Goal: Transaction & Acquisition: Purchase product/service

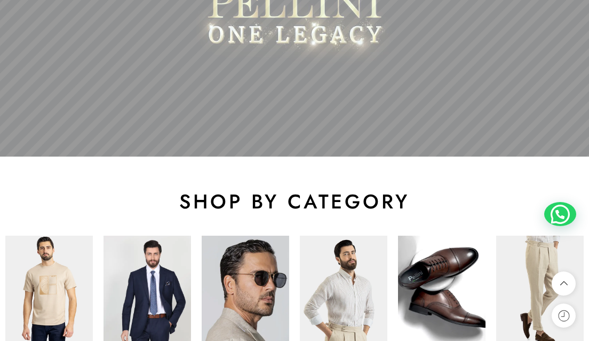
scroll to position [481, 0]
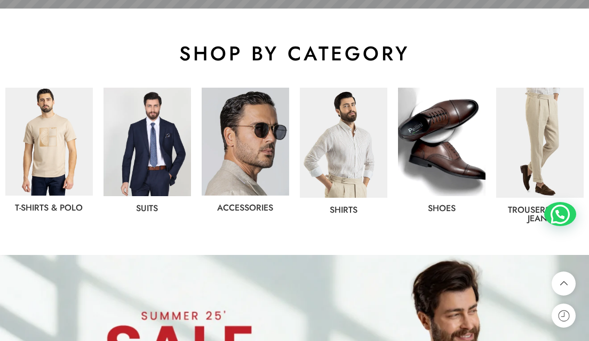
click at [57, 132] on img at bounding box center [49, 142] width 88 height 108
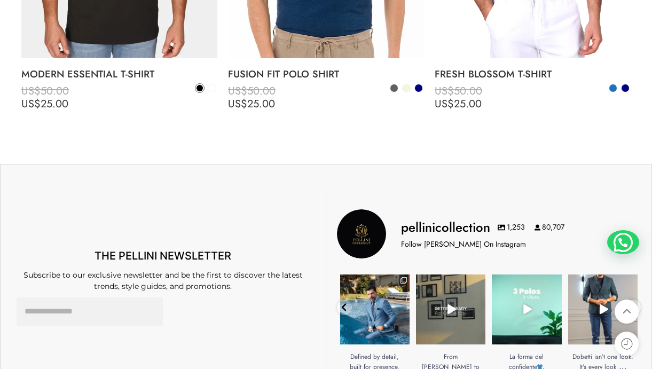
scroll to position [3470, 0]
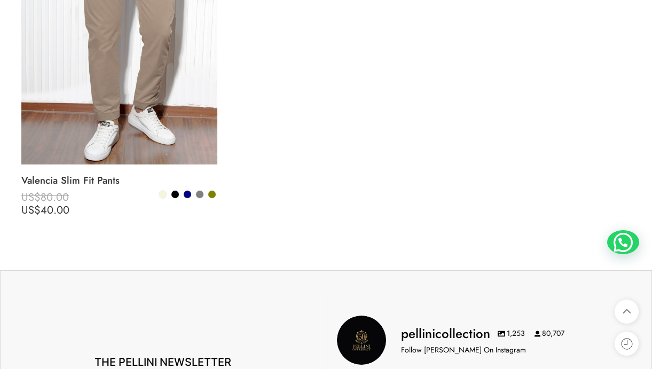
scroll to position [1655, 0]
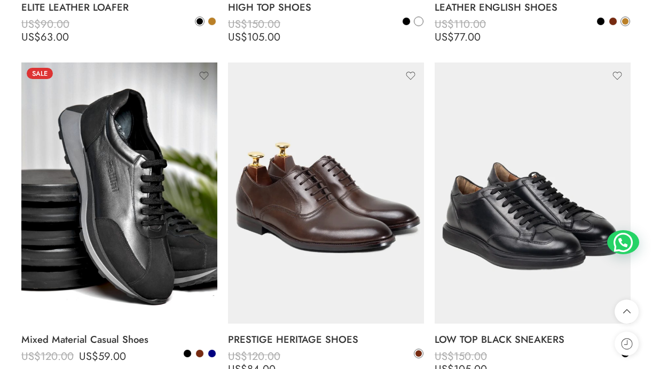
scroll to position [2509, 0]
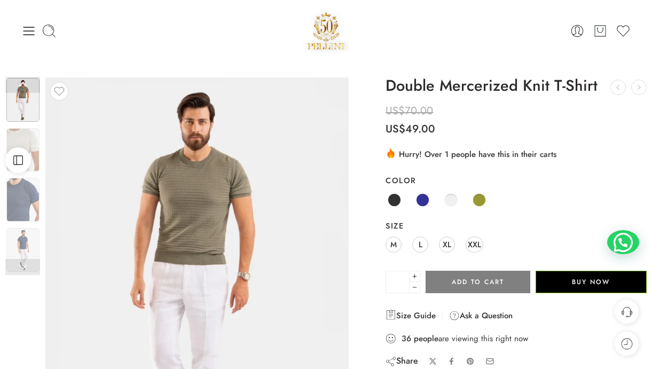
click at [35, 138] on img at bounding box center [22, 150] width 33 height 44
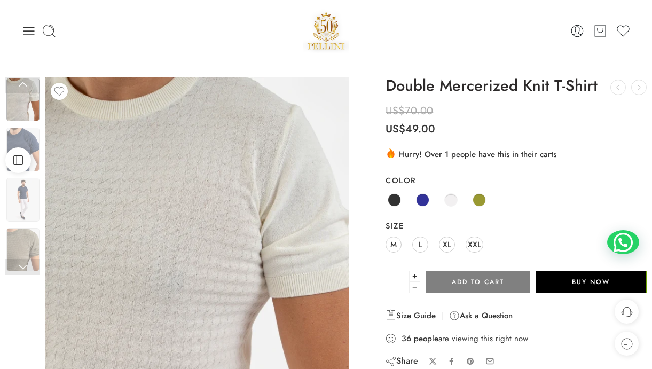
click at [33, 132] on img at bounding box center [22, 150] width 33 height 44
click at [26, 133] on img at bounding box center [22, 150] width 33 height 44
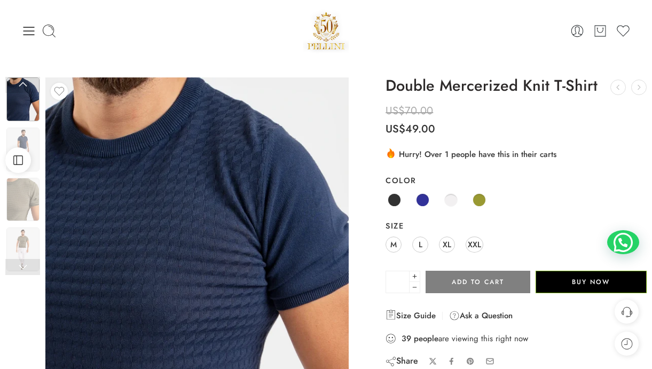
click at [416, 190] on div "Black Navy Off-White Olive" at bounding box center [515, 200] width 261 height 21
click at [418, 196] on span at bounding box center [422, 199] width 13 height 13
click at [448, 242] on span "XL" at bounding box center [447, 244] width 9 height 14
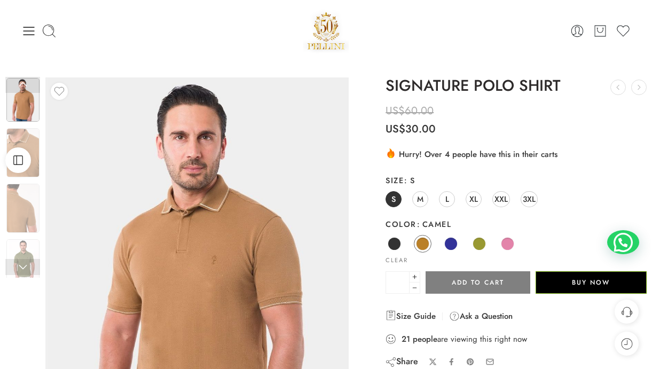
scroll to position [53, 0]
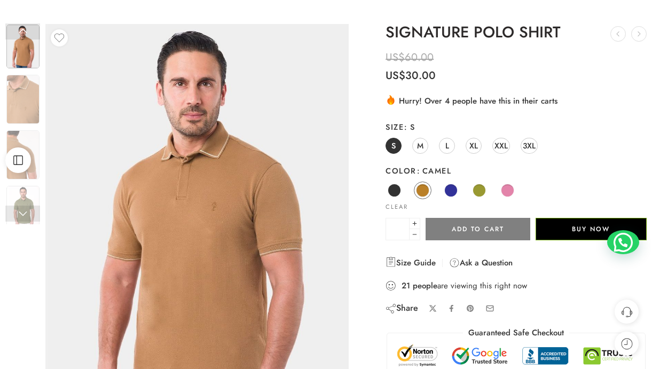
click at [455, 187] on span at bounding box center [450, 190] width 13 height 13
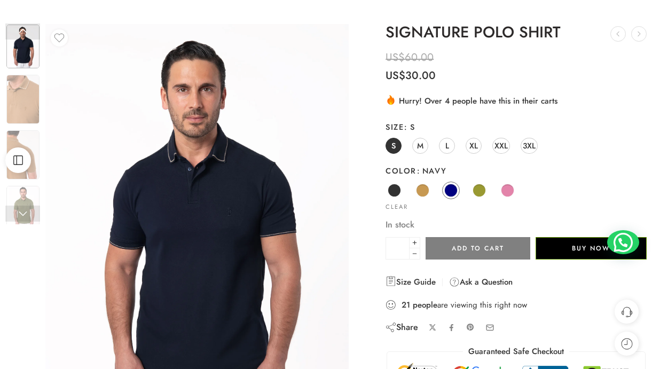
click at [484, 189] on span at bounding box center [479, 190] width 13 height 13
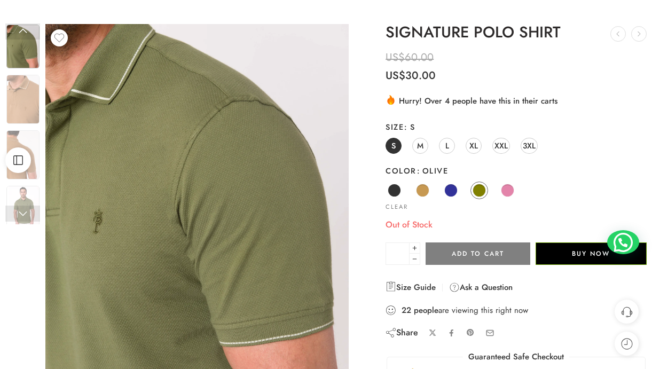
click at [429, 188] on span at bounding box center [422, 190] width 13 height 13
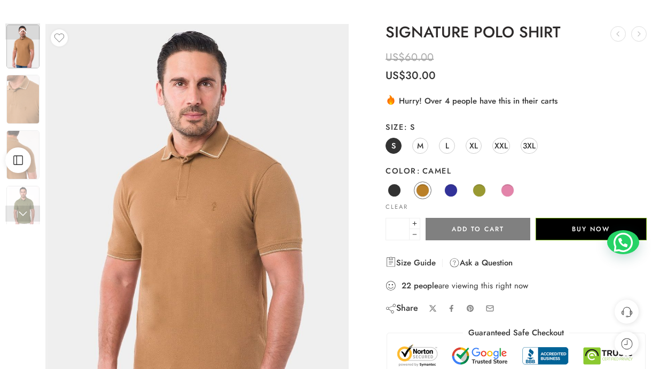
click at [395, 189] on span at bounding box center [394, 190] width 13 height 13
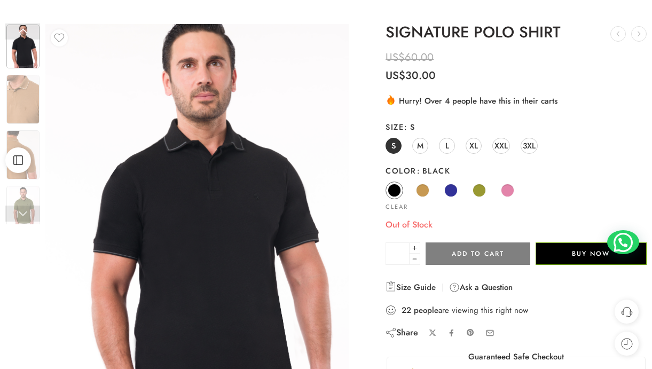
drag, startPoint x: 443, startPoint y: 193, endPoint x: 443, endPoint y: 171, distance: 21.4
click at [444, 193] on link "Navy" at bounding box center [451, 191] width 18 height 18
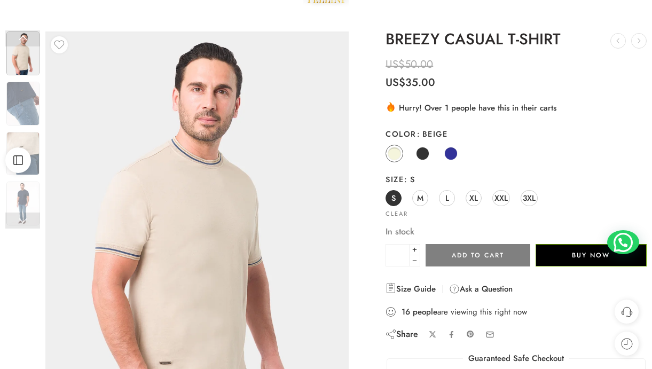
scroll to position [53, 0]
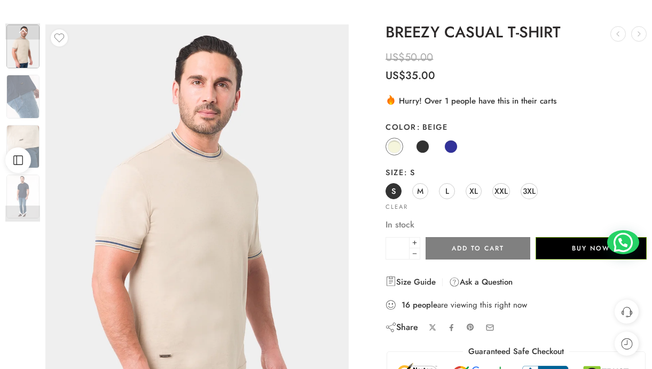
drag, startPoint x: 475, startPoint y: 186, endPoint x: 475, endPoint y: 174, distance: 12.3
click at [475, 186] on span "XL" at bounding box center [473, 191] width 9 height 14
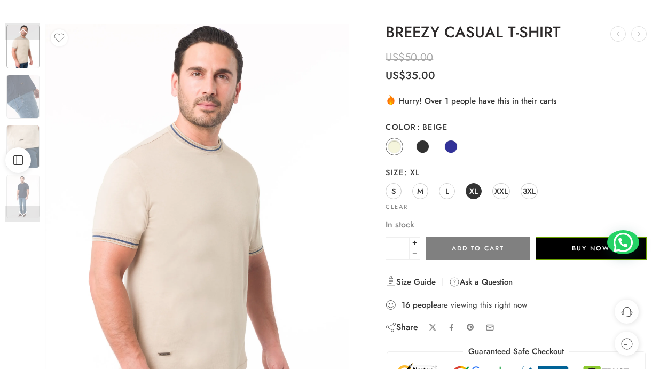
click at [452, 141] on span at bounding box center [451, 146] width 12 height 12
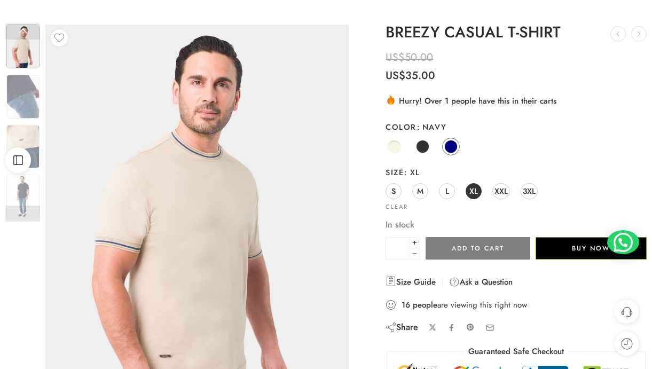
click at [446, 144] on span at bounding box center [450, 146] width 13 height 13
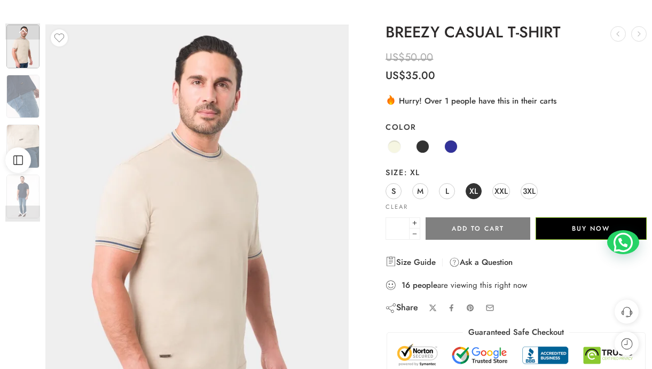
click at [446, 148] on span at bounding box center [450, 146] width 13 height 13
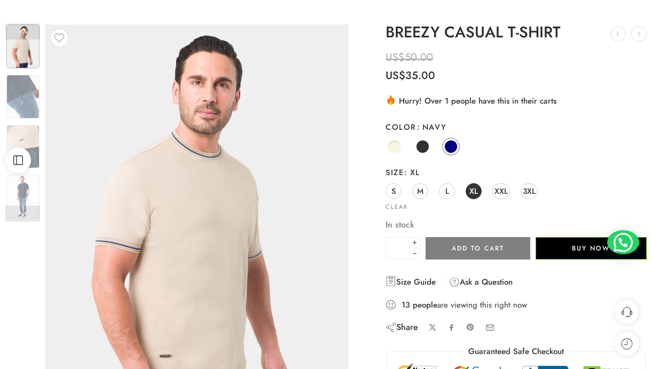
click at [25, 188] on img at bounding box center [22, 197] width 33 height 44
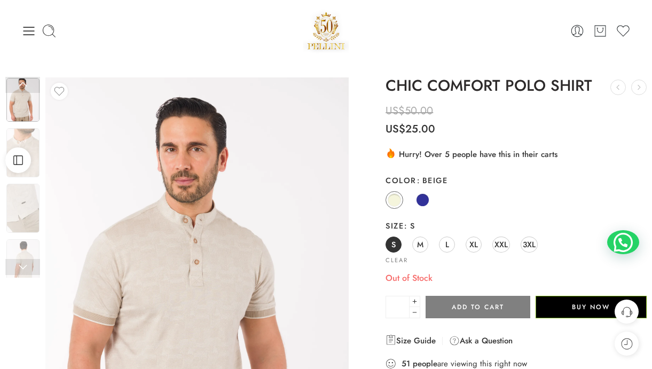
scroll to position [53, 0]
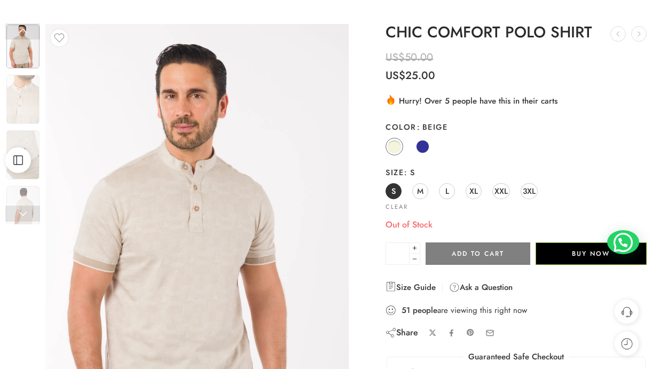
click at [474, 185] on span "XL" at bounding box center [473, 191] width 9 height 14
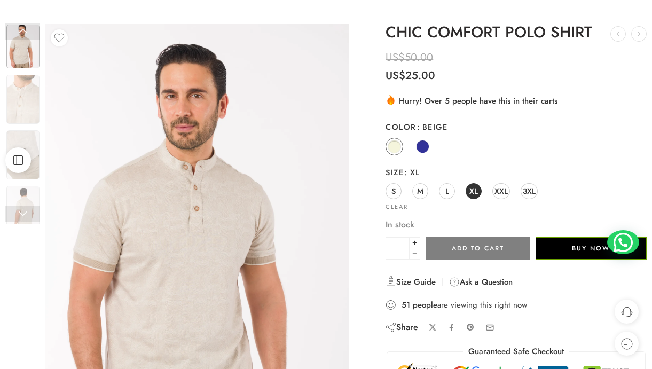
click at [419, 150] on span at bounding box center [422, 146] width 13 height 13
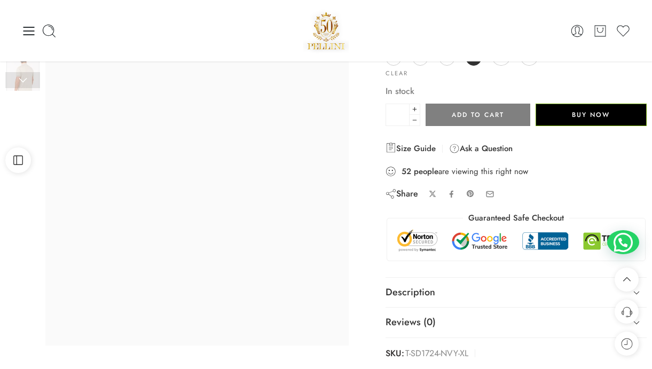
scroll to position [0, 0]
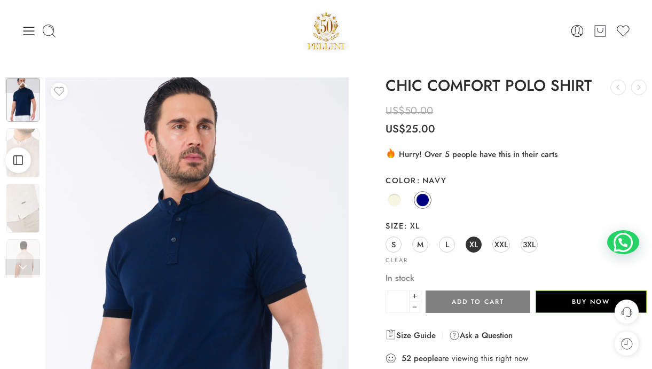
click at [30, 130] on img at bounding box center [22, 152] width 33 height 49
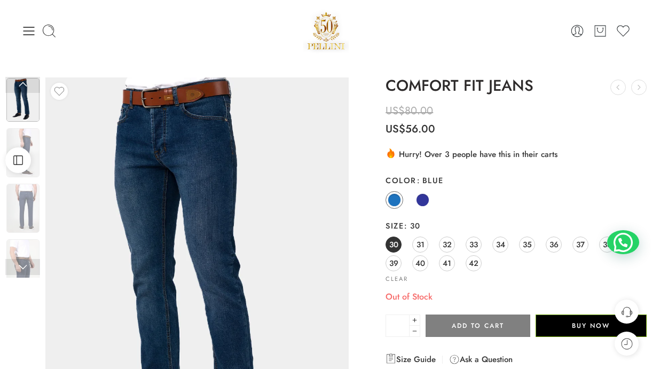
click at [503, 242] on span "34" at bounding box center [500, 244] width 9 height 14
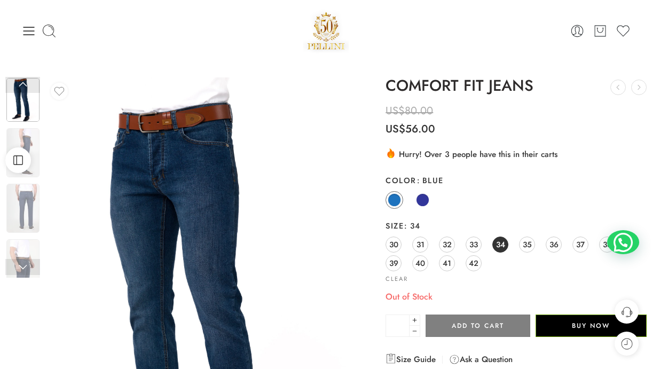
click at [523, 239] on span "35" at bounding box center [527, 244] width 9 height 14
click at [550, 245] on span "36" at bounding box center [553, 244] width 9 height 14
click at [422, 197] on span at bounding box center [422, 199] width 13 height 13
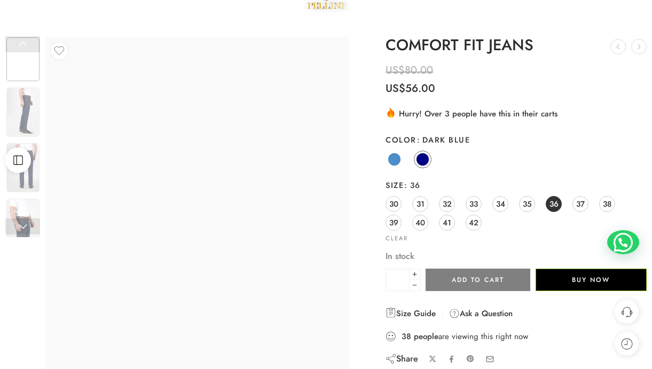
scroll to position [53, 0]
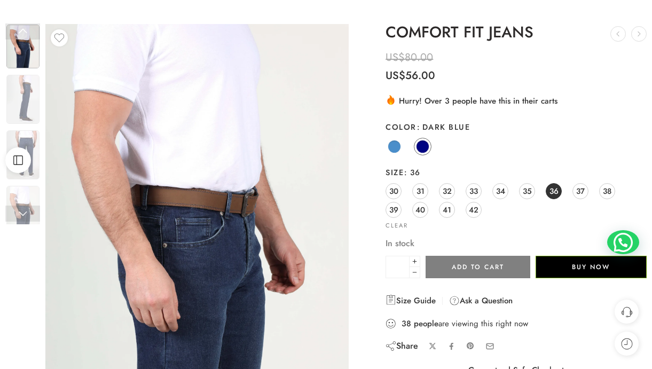
click at [525, 191] on span "35" at bounding box center [527, 191] width 9 height 14
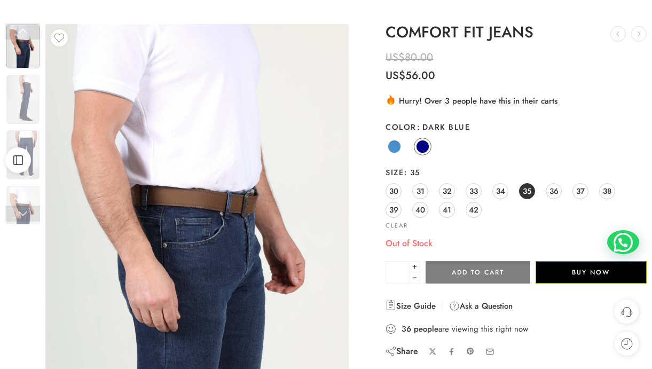
click at [507, 188] on link "34" at bounding box center [500, 191] width 16 height 16
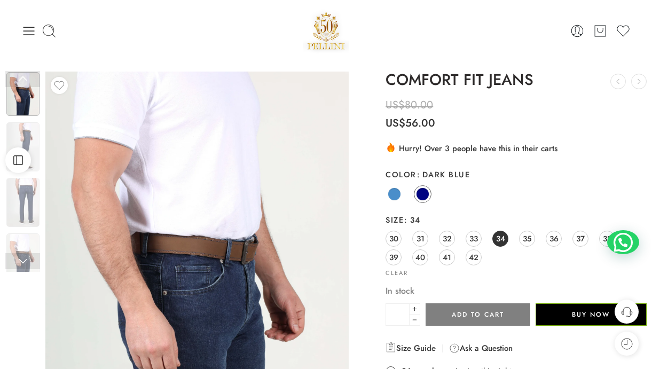
scroll to position [0, 0]
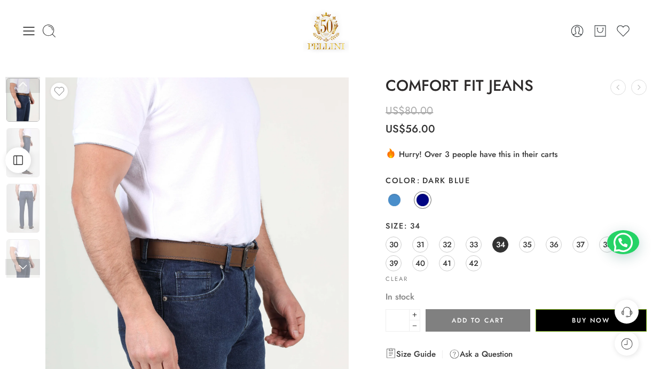
click at [36, 129] on img at bounding box center [22, 152] width 33 height 49
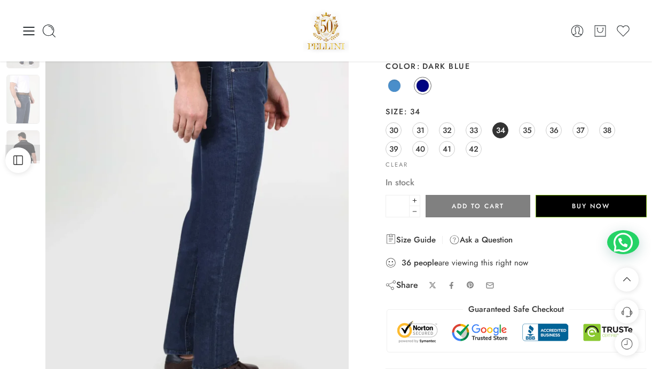
scroll to position [53, 0]
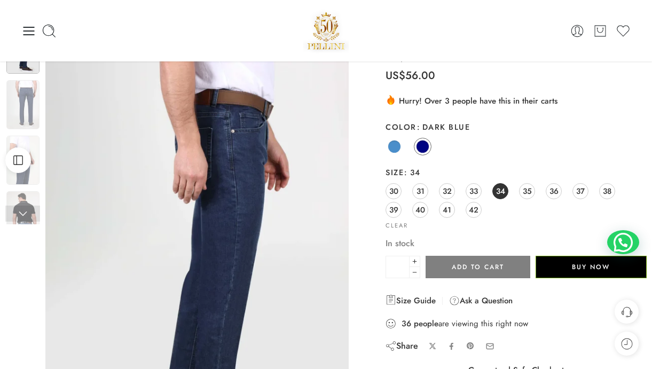
click at [37, 101] on img at bounding box center [22, 104] width 33 height 49
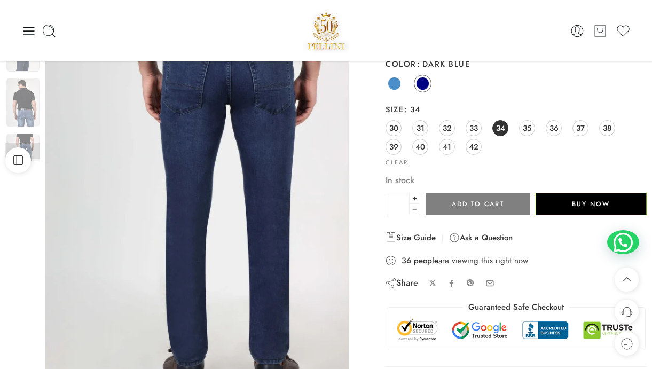
scroll to position [107, 0]
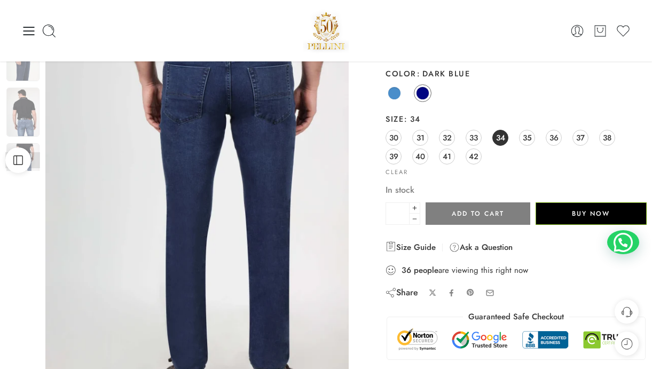
click at [34, 145] on img at bounding box center [22, 167] width 33 height 49
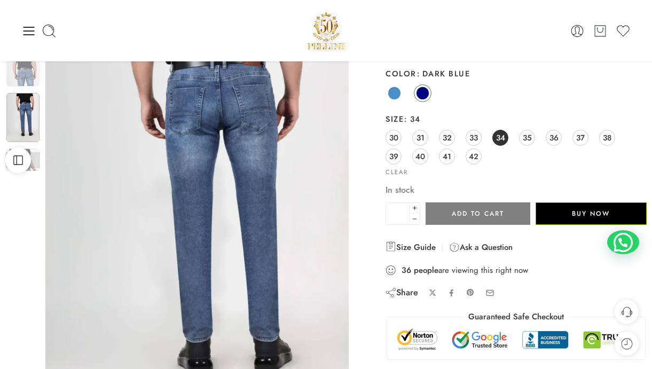
scroll to position [0, 0]
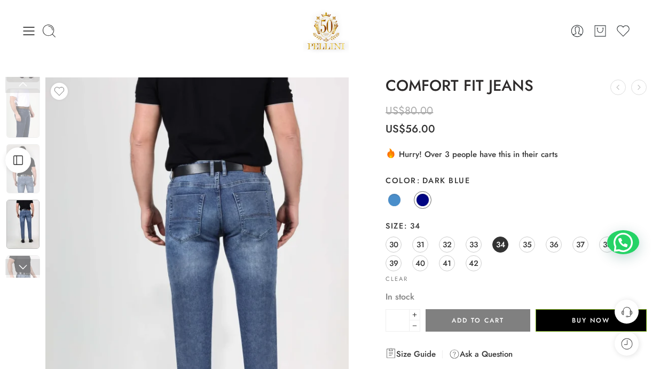
click at [34, 119] on img at bounding box center [22, 113] width 33 height 49
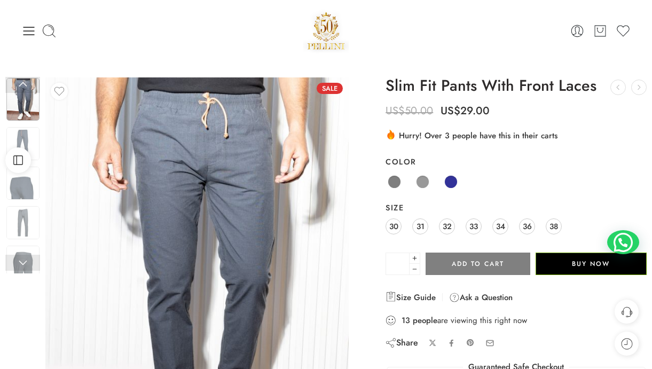
click at [448, 182] on span at bounding box center [450, 181] width 13 height 13
click at [526, 226] on span "36" at bounding box center [527, 226] width 9 height 14
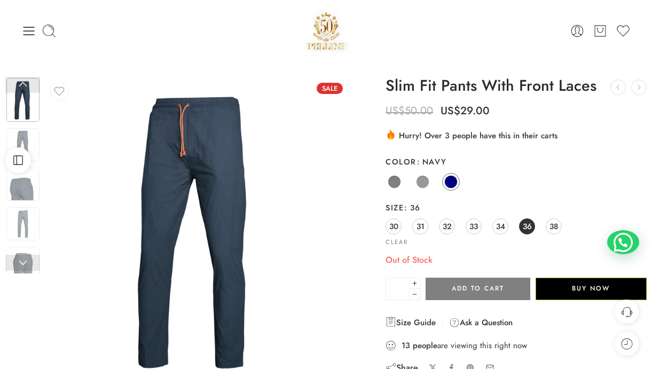
click at [497, 224] on span "34" at bounding box center [500, 226] width 9 height 14
click at [427, 179] on span at bounding box center [422, 181] width 13 height 13
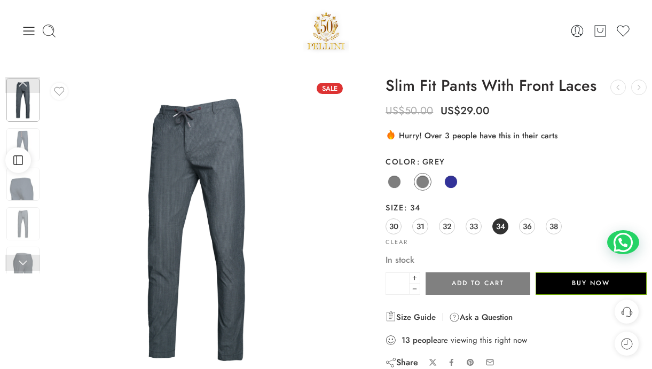
click at [396, 180] on span at bounding box center [394, 181] width 13 height 13
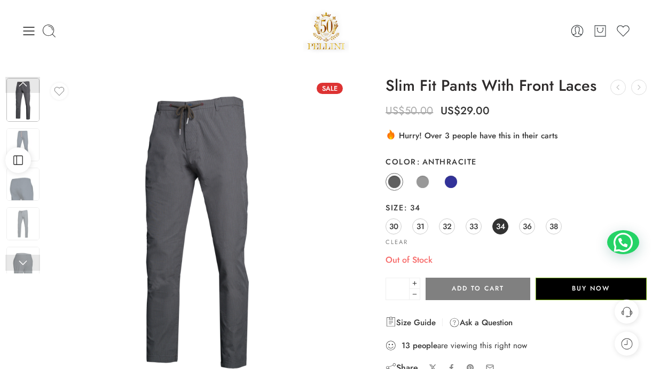
click at [424, 181] on span at bounding box center [422, 181] width 13 height 13
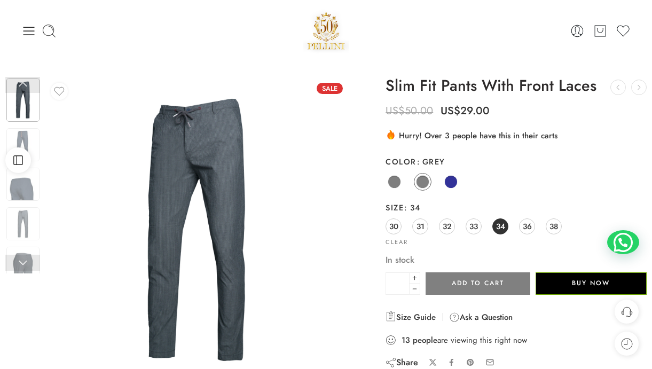
click at [525, 224] on span "36" at bounding box center [527, 226] width 9 height 14
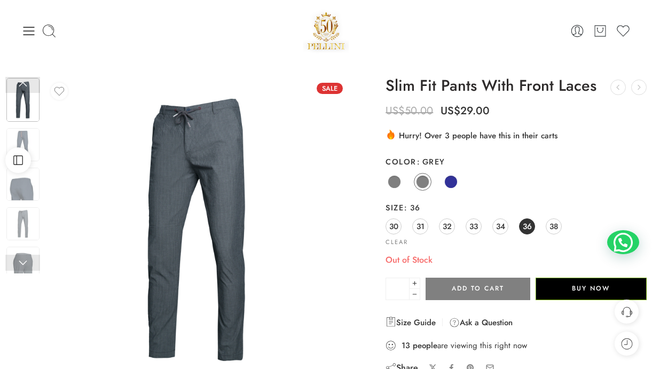
click at [450, 186] on span at bounding box center [450, 181] width 13 height 13
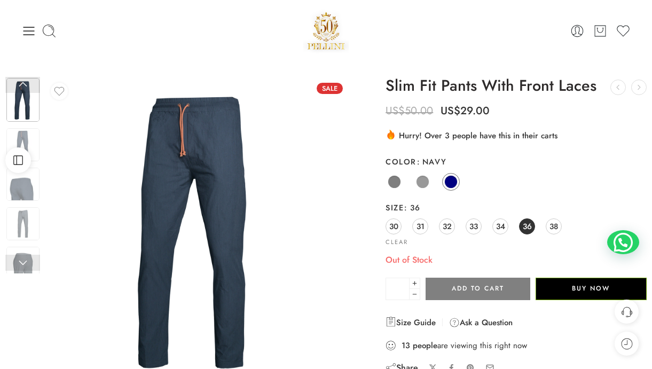
click at [421, 182] on span at bounding box center [422, 181] width 13 height 13
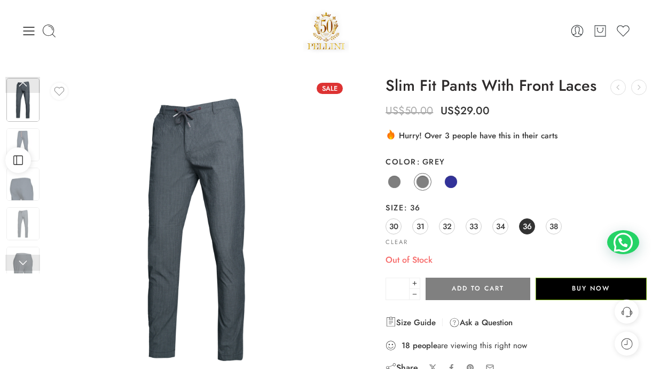
click at [389, 177] on span at bounding box center [394, 181] width 13 height 13
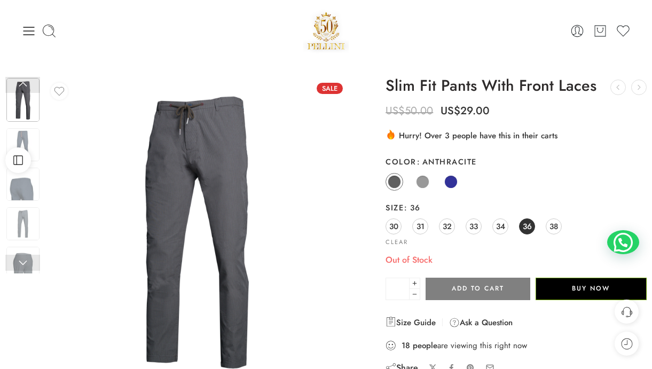
click at [550, 227] on span "38" at bounding box center [553, 226] width 9 height 14
click at [448, 184] on span at bounding box center [450, 181] width 13 height 13
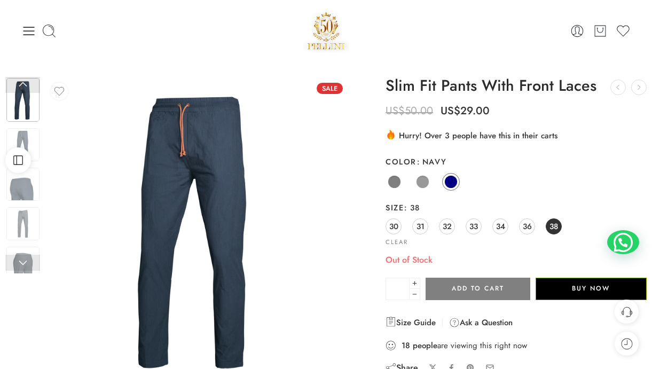
click at [427, 183] on span at bounding box center [422, 181] width 13 height 13
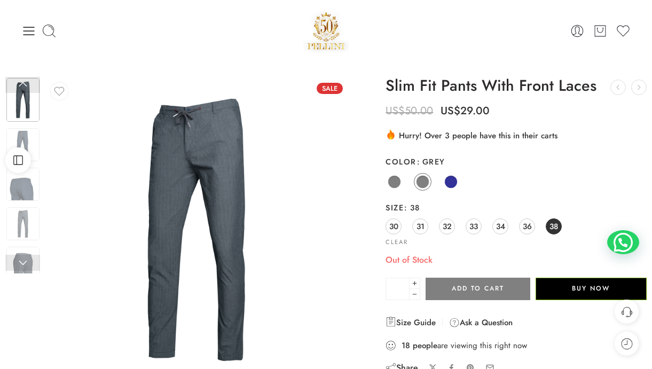
click at [399, 184] on span at bounding box center [394, 181] width 13 height 13
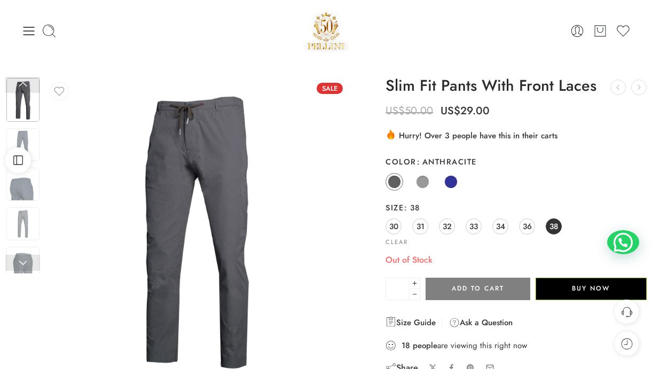
click at [493, 226] on link "34" at bounding box center [500, 226] width 16 height 16
click at [448, 185] on span at bounding box center [450, 181] width 13 height 13
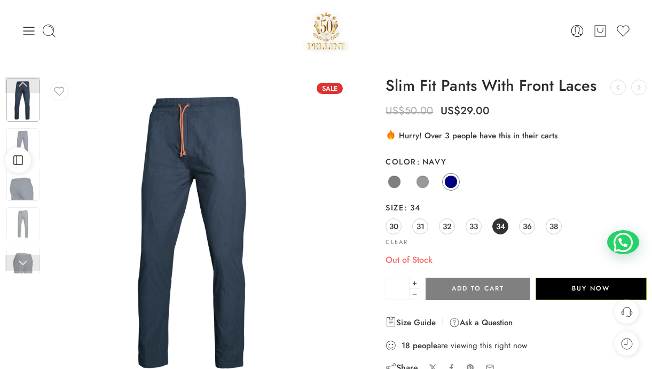
click at [430, 183] on link "Grey" at bounding box center [423, 182] width 18 height 18
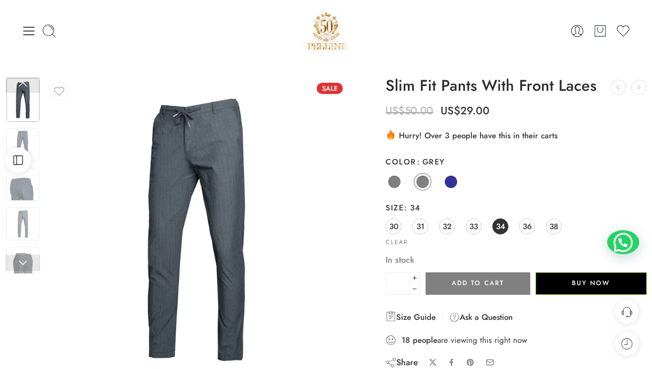
click at [392, 179] on span at bounding box center [394, 181] width 13 height 13
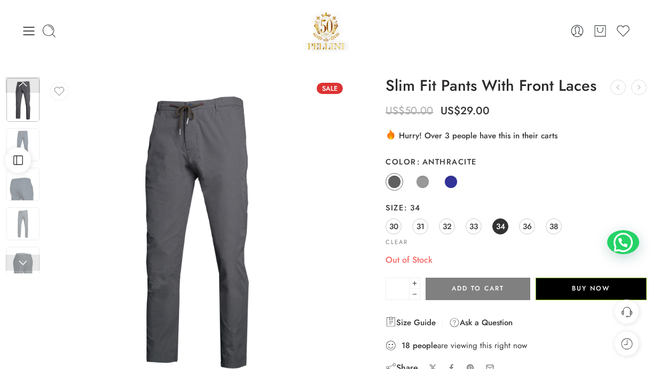
click at [416, 182] on span at bounding box center [422, 181] width 13 height 13
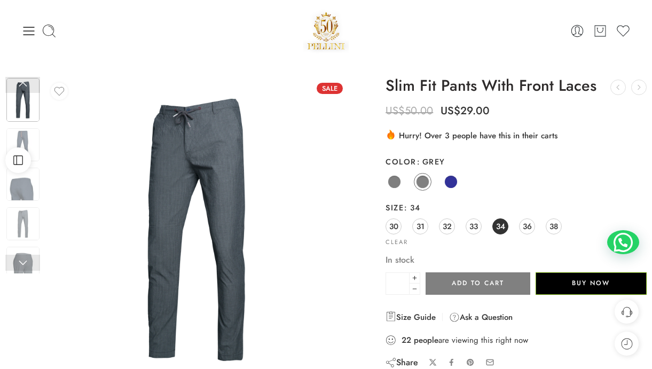
click at [445, 184] on span at bounding box center [450, 181] width 13 height 13
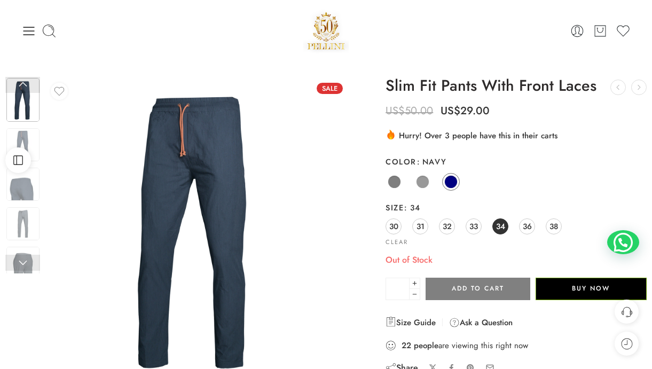
click at [431, 183] on link "Grey" at bounding box center [423, 182] width 18 height 18
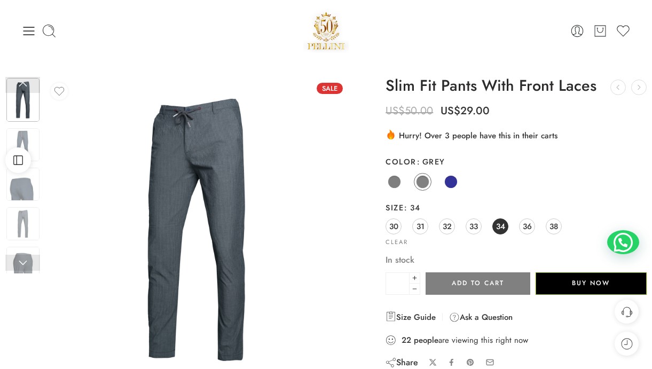
click at [527, 223] on span "36" at bounding box center [527, 226] width 9 height 14
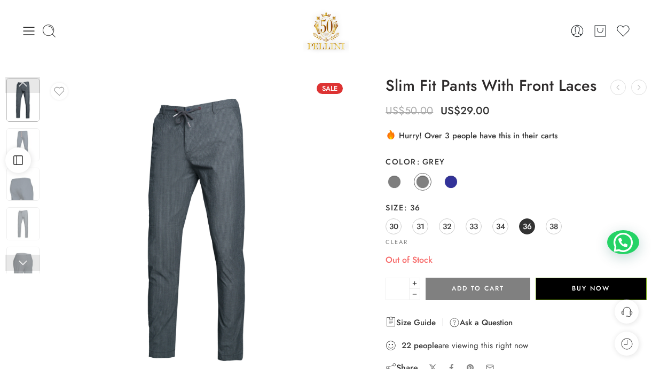
click at [504, 221] on span "34" at bounding box center [500, 226] width 9 height 14
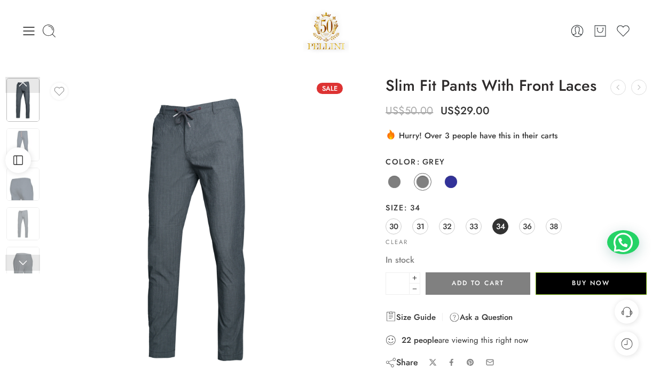
click at [474, 223] on span "33" at bounding box center [473, 226] width 9 height 14
click at [444, 185] on link "Navy" at bounding box center [451, 182] width 18 height 18
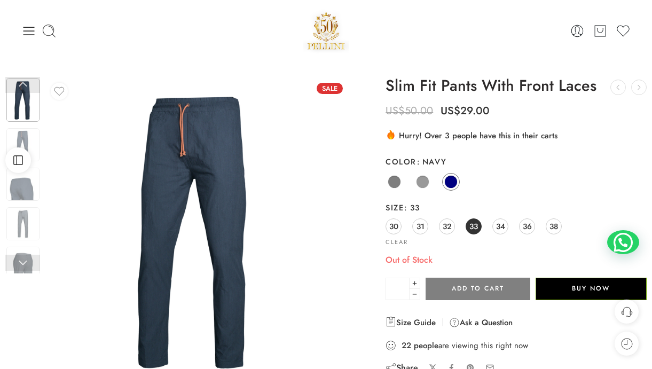
click at [453, 226] on link "32" at bounding box center [447, 226] width 16 height 16
click at [419, 225] on span "31" at bounding box center [420, 226] width 8 height 14
